Goal: Find specific page/section: Find specific page/section

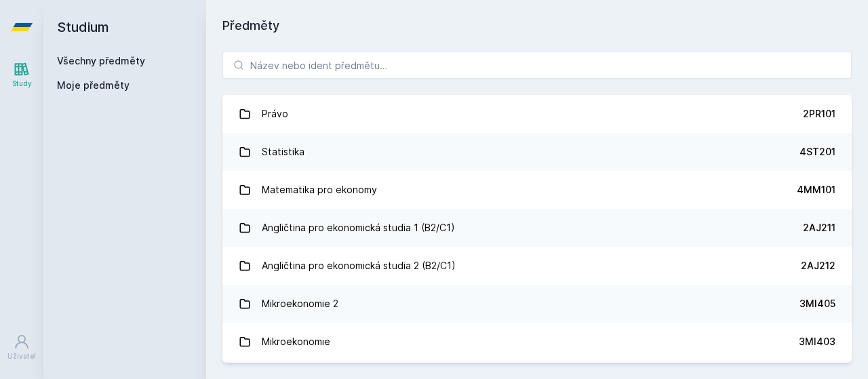
click at [107, 64] on div "[PERSON_NAME] dostávat tipy ohledně studia, nových testů, hodnocení učitelů a p…" at bounding box center [434, 60] width 868 height 121
click at [441, 87] on button "Ne" at bounding box center [436, 88] width 49 height 34
click at [107, 63] on link "Všechny předměty" at bounding box center [101, 61] width 88 height 12
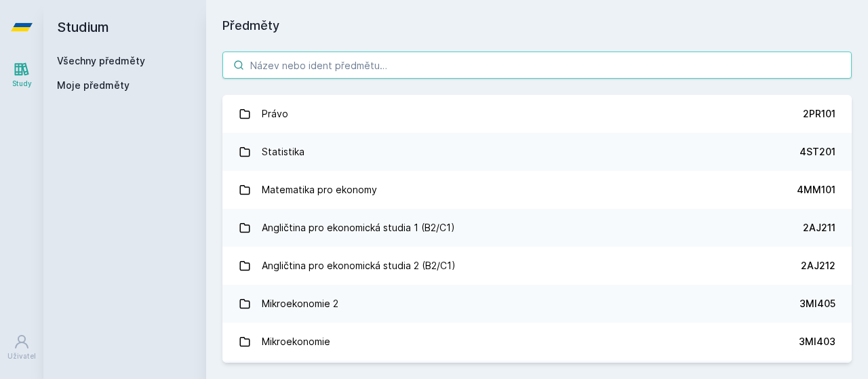
click at [322, 67] on input "search" at bounding box center [536, 65] width 629 height 27
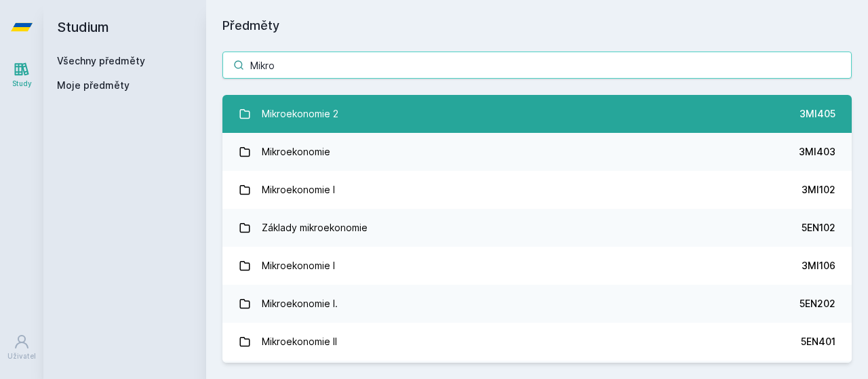
type input "Mikro"
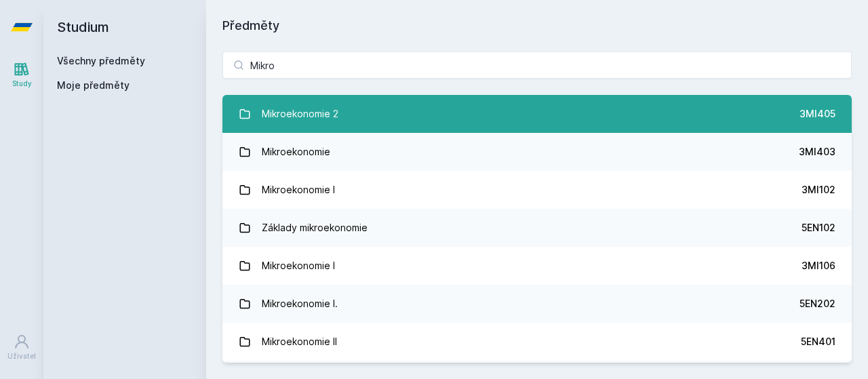
click at [302, 100] on div "Mikroekonomie 2" at bounding box center [300, 113] width 77 height 27
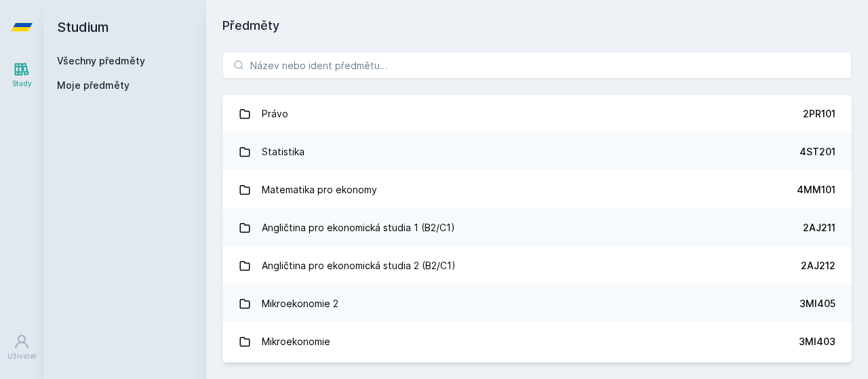
click at [353, 48] on div "Právo 2PR101 Statistika 4ST201 Matematika pro ekonomy 4MM101 Angličtina pro eko…" at bounding box center [537, 207] width 662 height 344
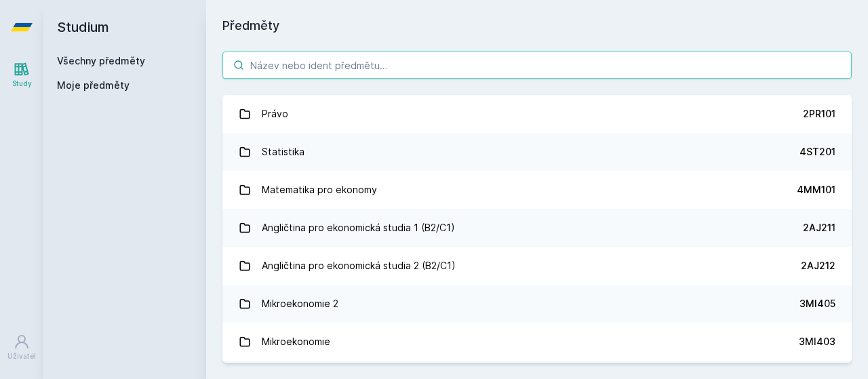
click at [351, 65] on input "search" at bounding box center [536, 65] width 629 height 27
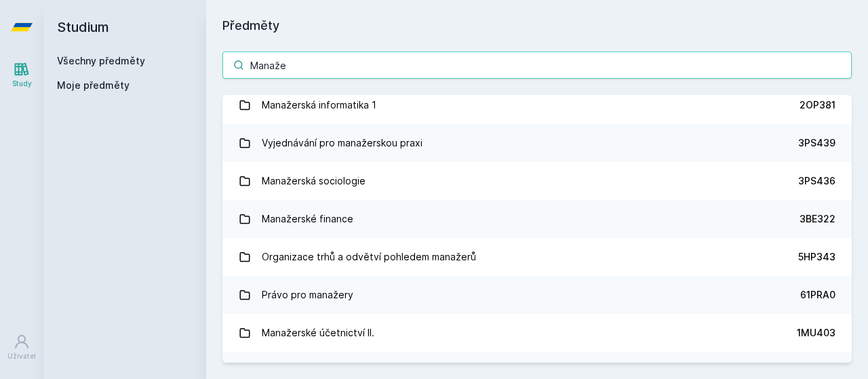
scroll to position [689, 0]
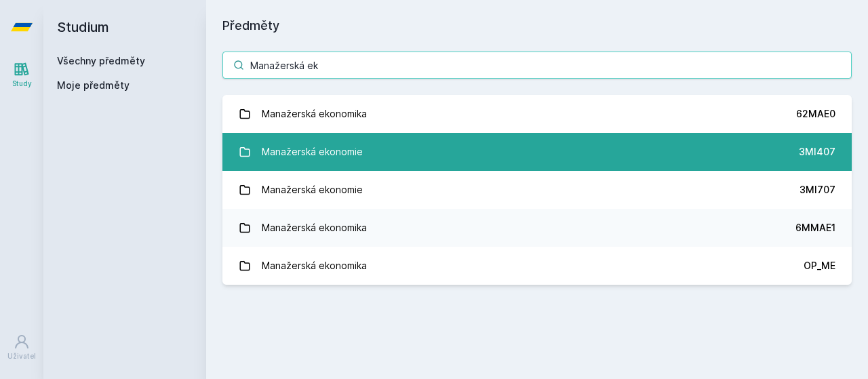
type input "Manažerská ek"
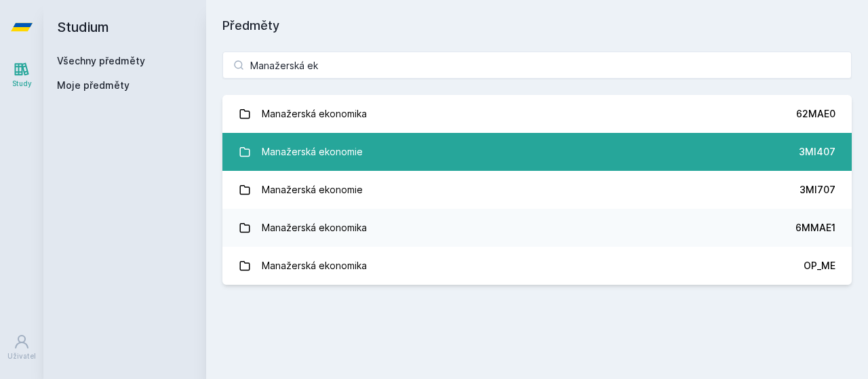
click at [369, 142] on link "Manažerská ekonomie 3MI407" at bounding box center [536, 152] width 629 height 38
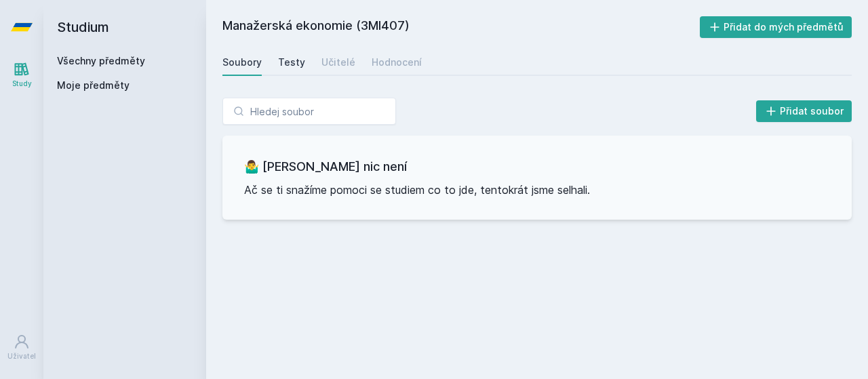
click at [281, 65] on div "Testy" at bounding box center [291, 63] width 27 height 14
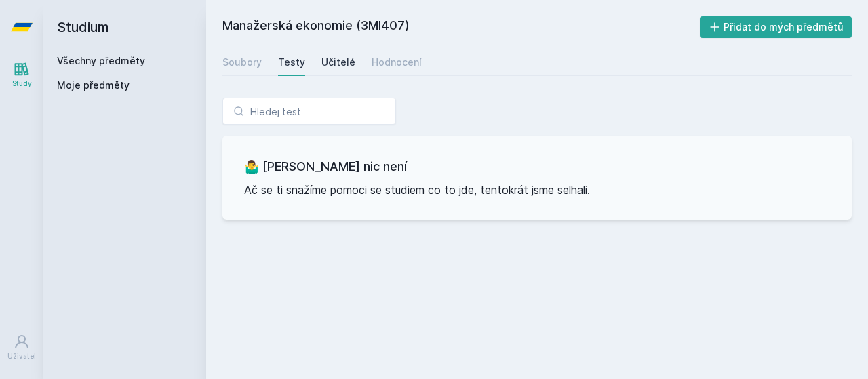
click at [321, 58] on div "Učitelé" at bounding box center [338, 63] width 34 height 14
